Goal: Check status: Check status

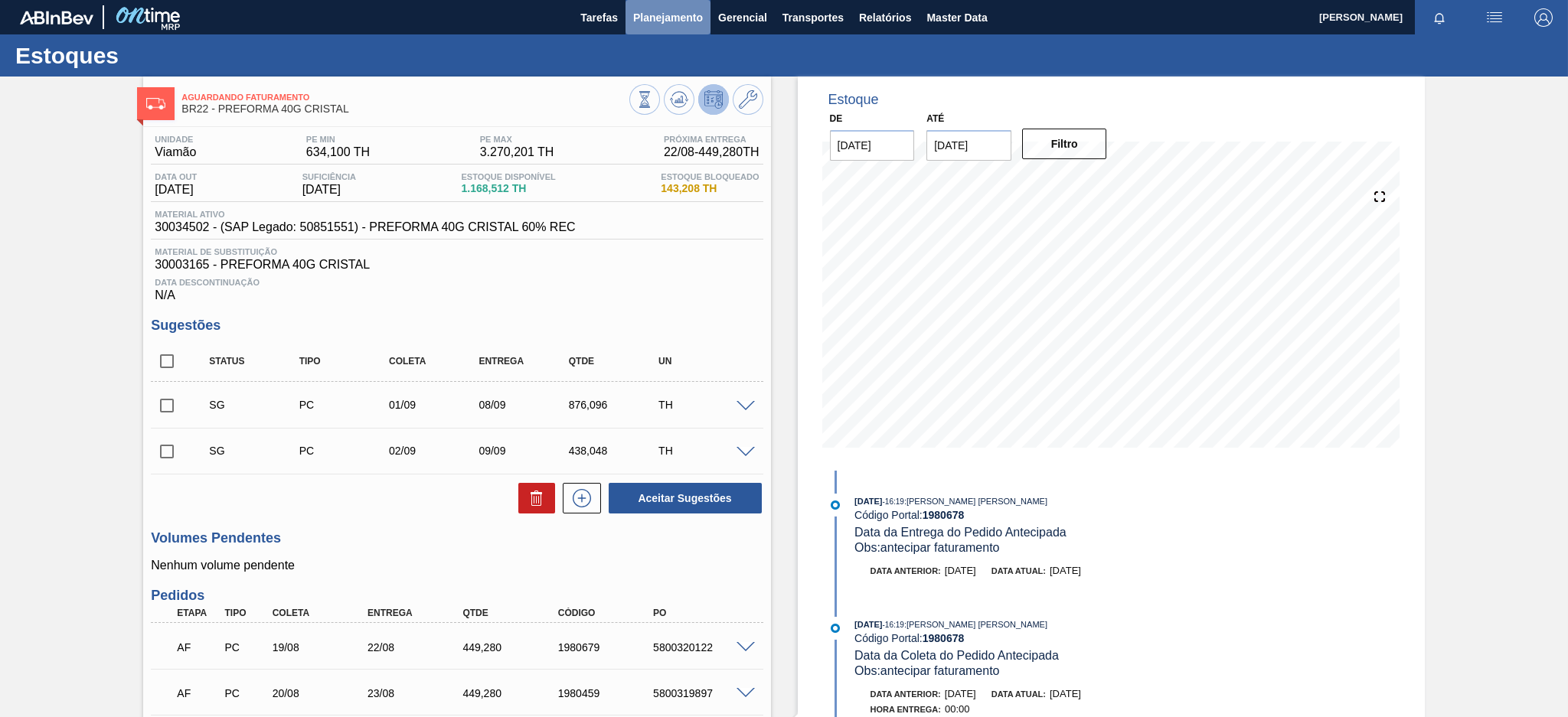
click at [658, 20] on span "Planejamento" at bounding box center [668, 18] width 69 height 18
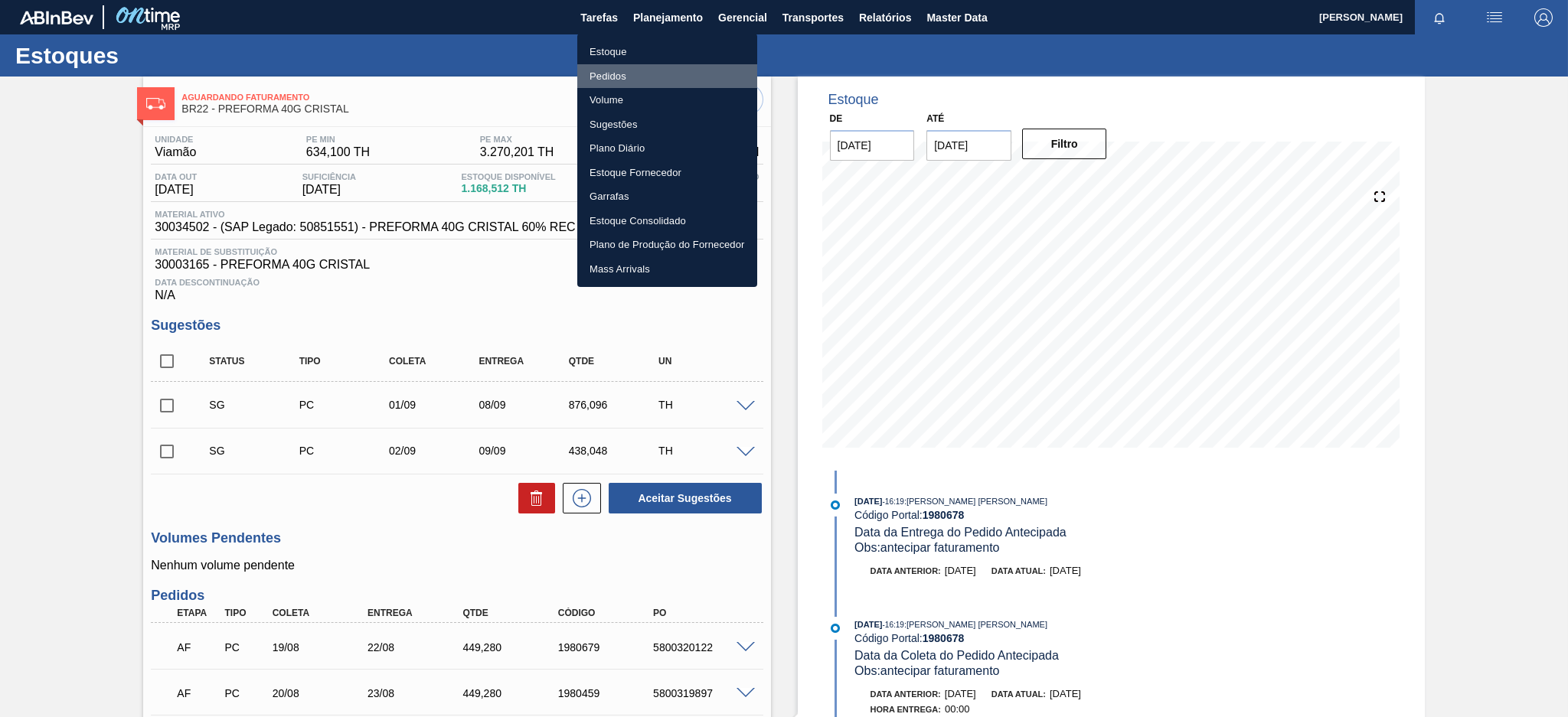
click at [625, 69] on li "Pedidos" at bounding box center [667, 76] width 180 height 25
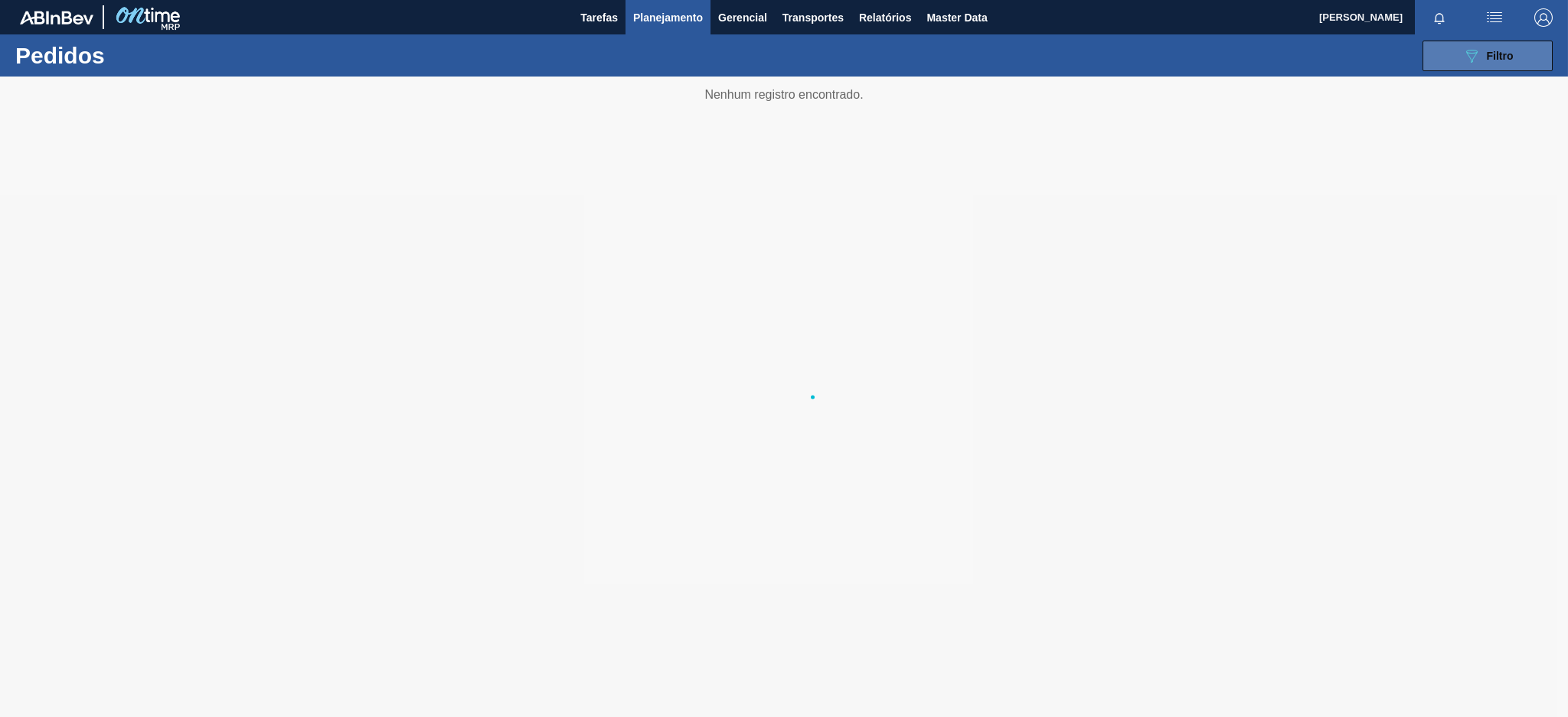
click at [1447, 47] on button "089F7B8B-B2A5-4AFE-B5C0-19BA573D28AC Filtro" at bounding box center [1488, 55] width 130 height 31
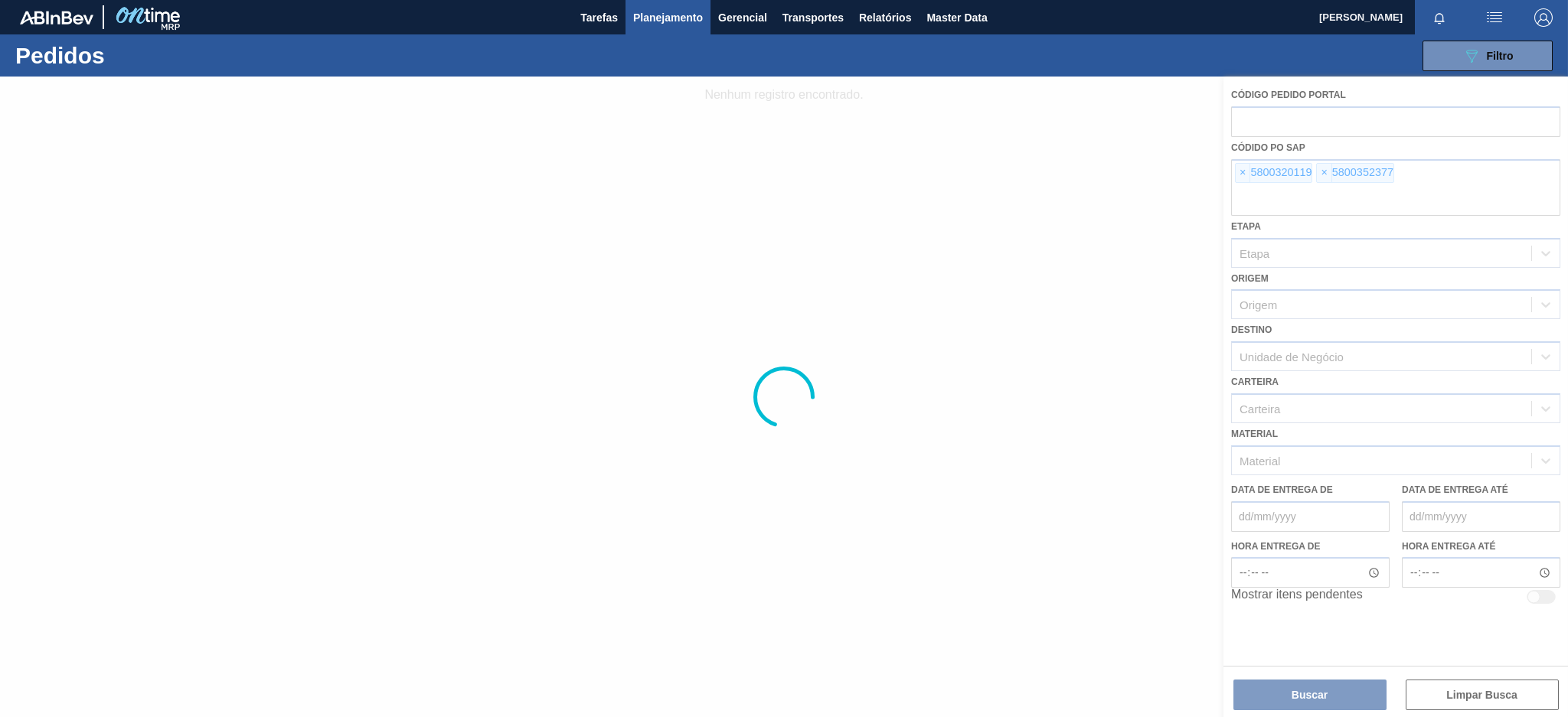
click at [1243, 169] on div at bounding box center [784, 396] width 1568 height 641
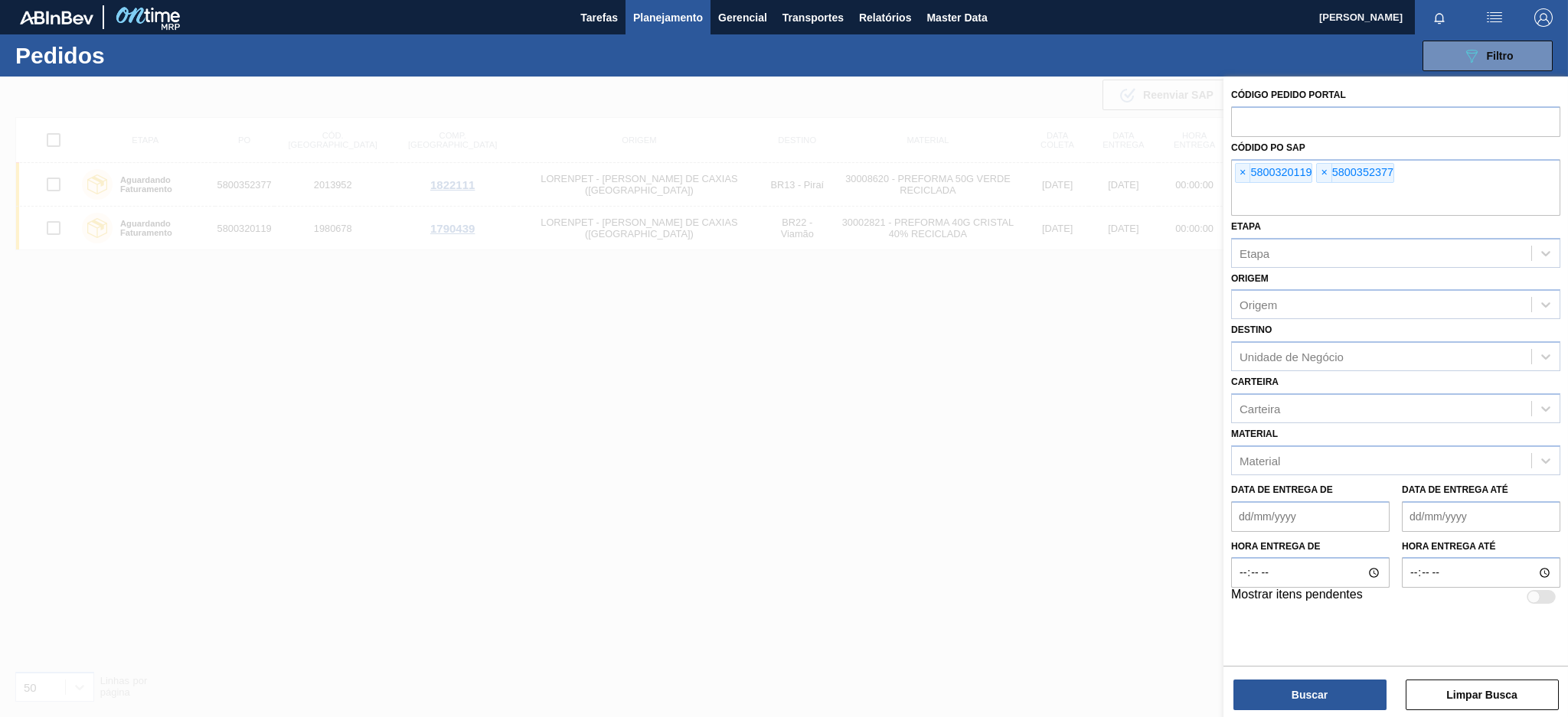
click at [1243, 169] on span "×" at bounding box center [1243, 172] width 15 height 18
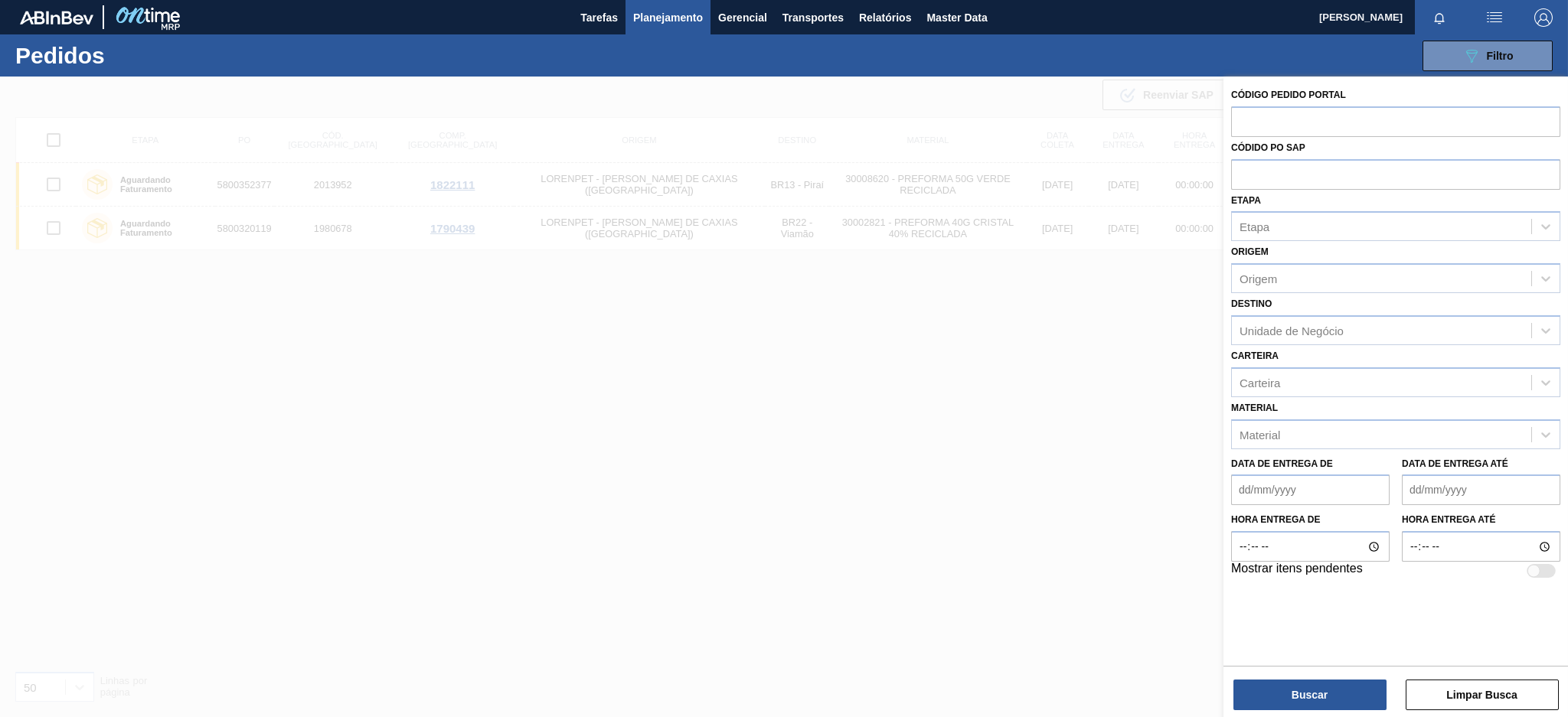
paste input "5800348446"
type input "5800348446"
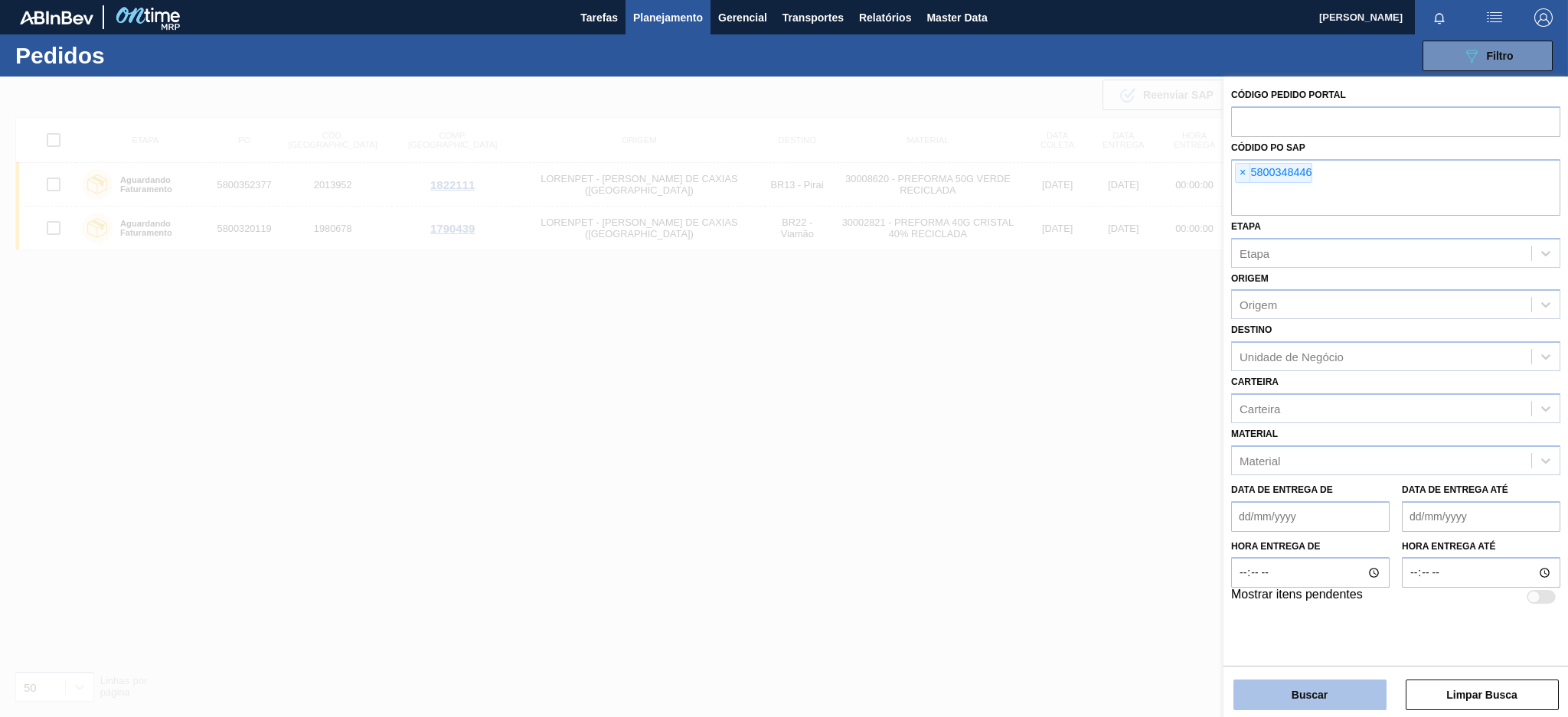
click at [1267, 699] on button "Buscar" at bounding box center [1310, 695] width 153 height 31
